Goal: Find specific page/section: Find specific page/section

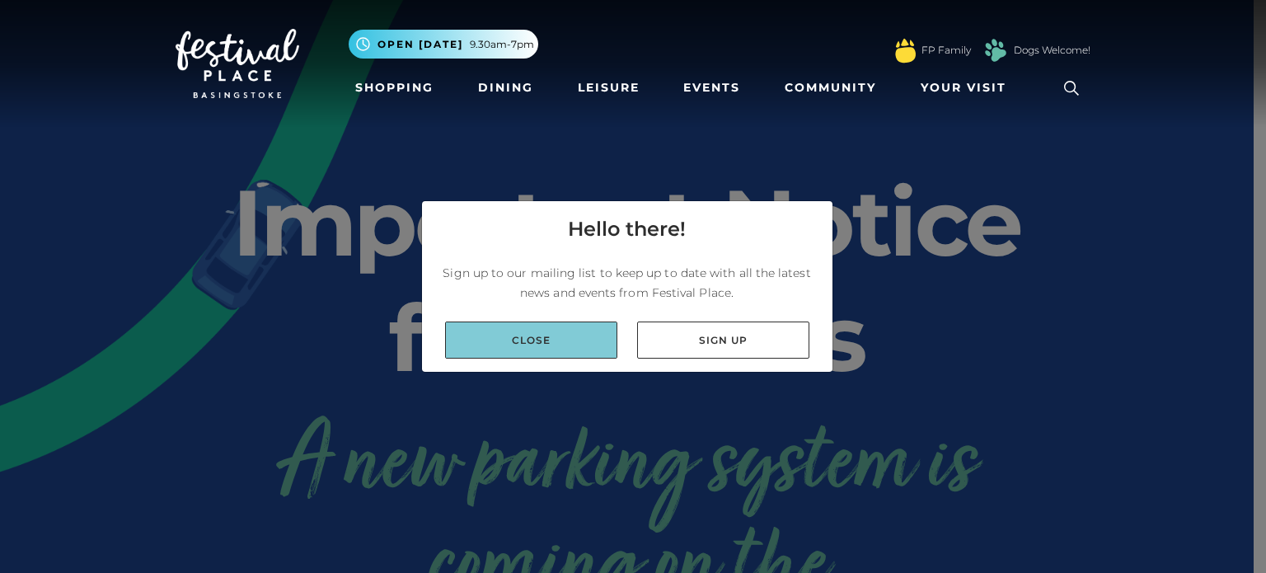
click at [516, 342] on link "Close" at bounding box center [531, 339] width 172 height 37
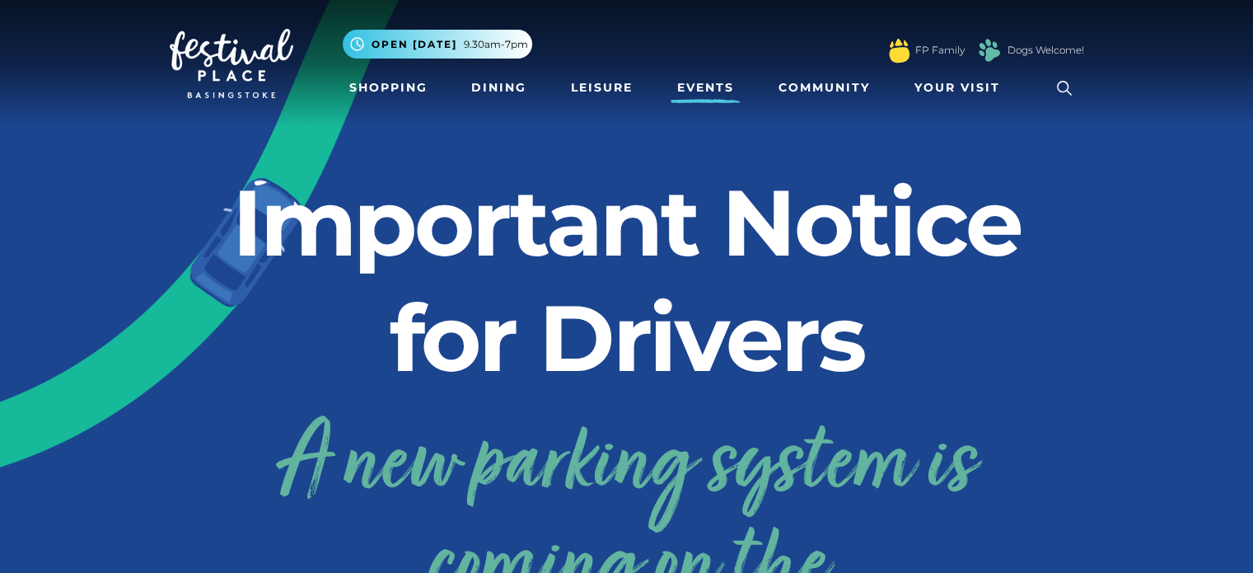
click at [720, 85] on link "Events" at bounding box center [706, 88] width 70 height 30
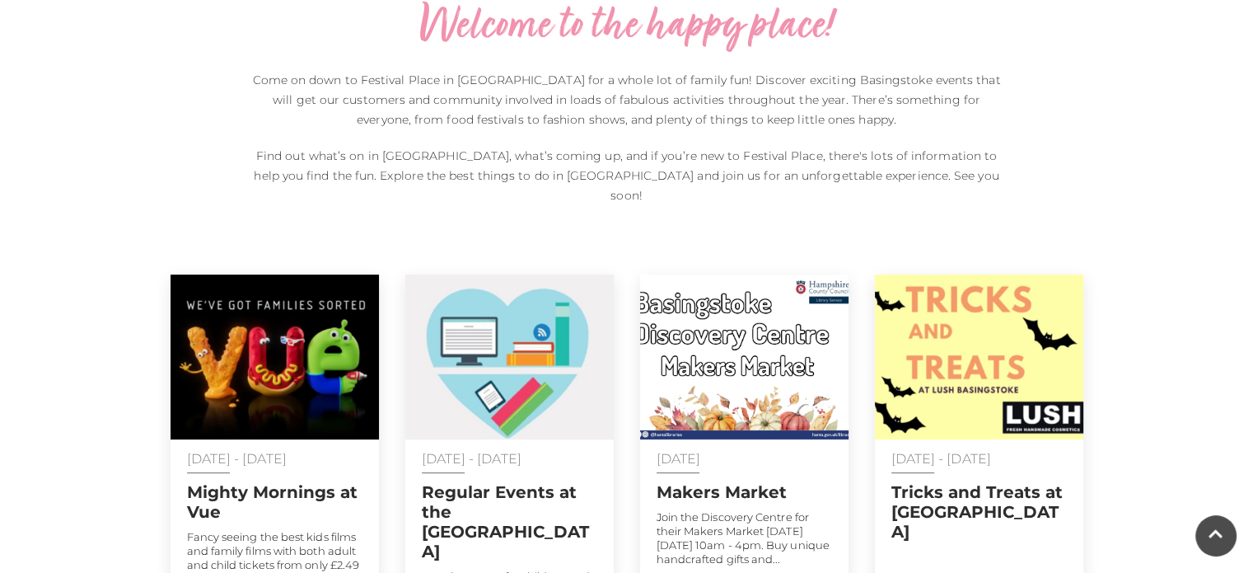
scroll to position [577, 0]
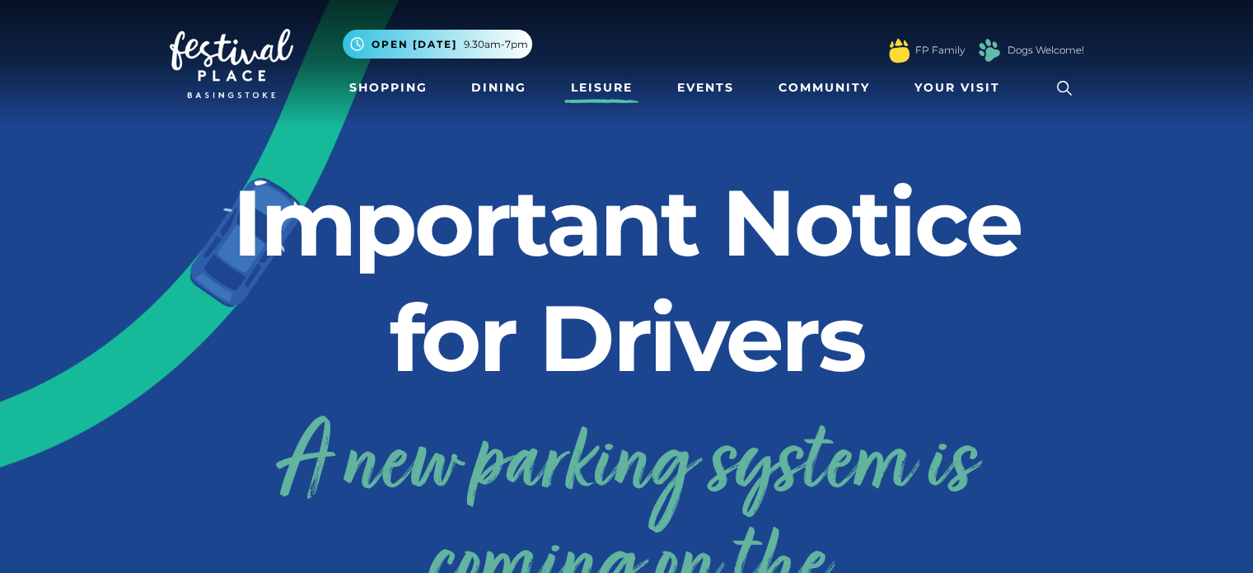
click at [626, 89] on link "Leisure" at bounding box center [601, 88] width 75 height 30
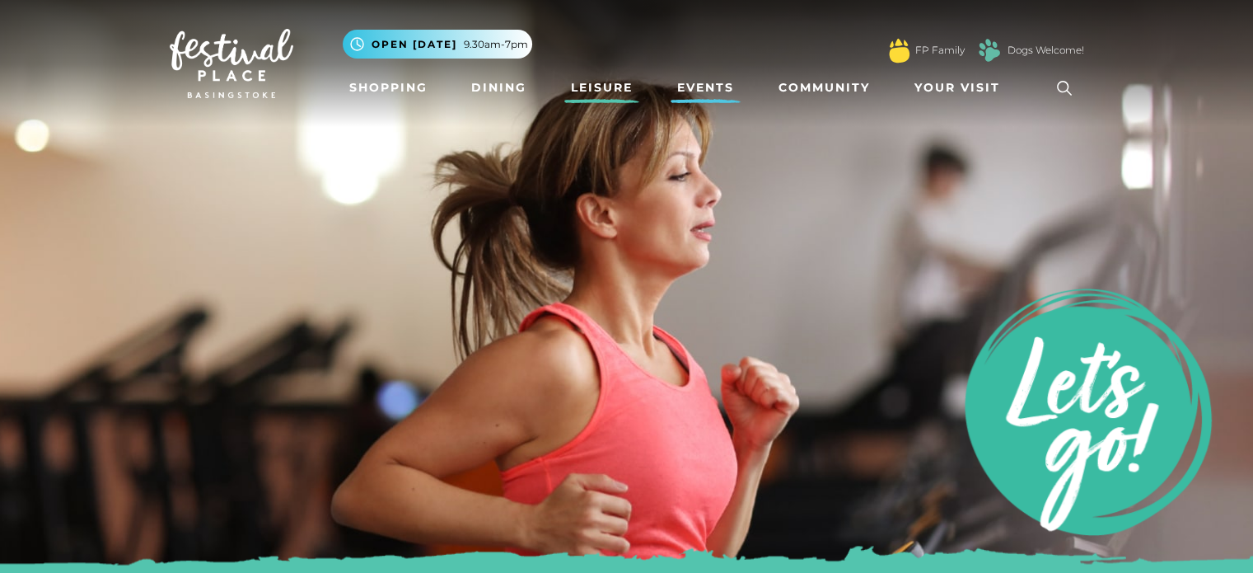
click at [719, 81] on link "Events" at bounding box center [706, 88] width 70 height 30
